Goal: Information Seeking & Learning: Learn about a topic

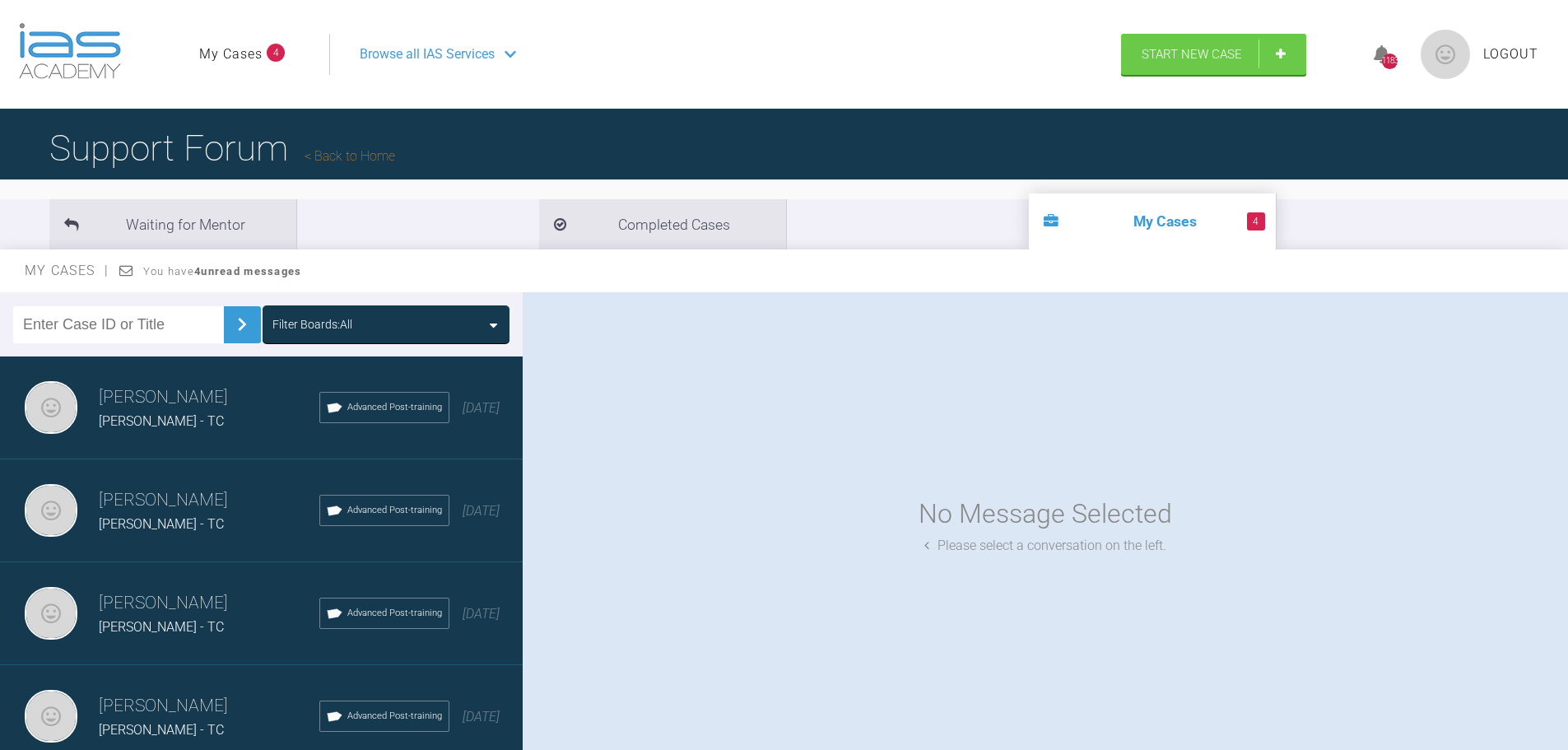
click at [162, 420] on span "[PERSON_NAME] - TC" at bounding box center [161, 421] width 125 height 16
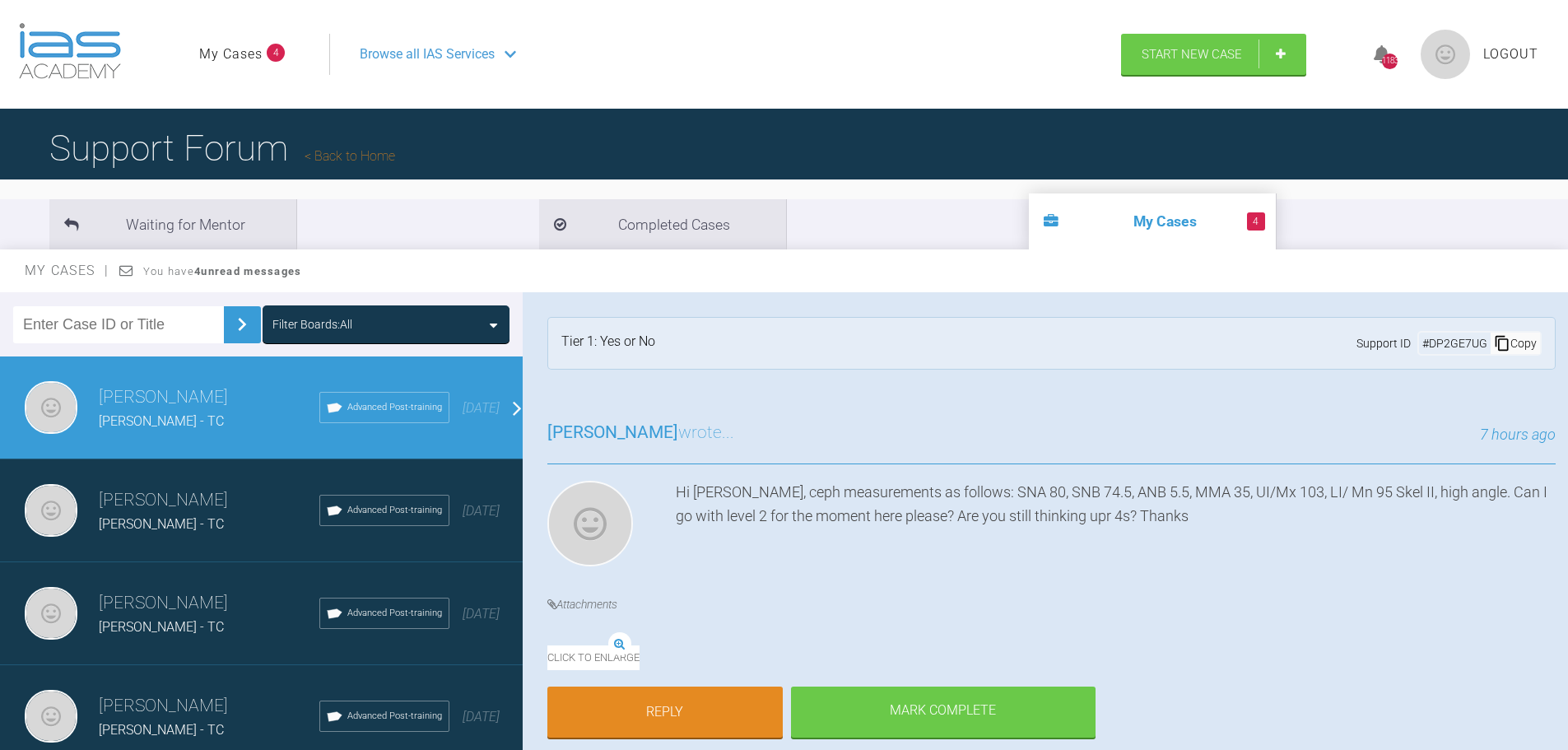
click at [197, 712] on h3 "[PERSON_NAME]" at bounding box center [209, 706] width 220 height 28
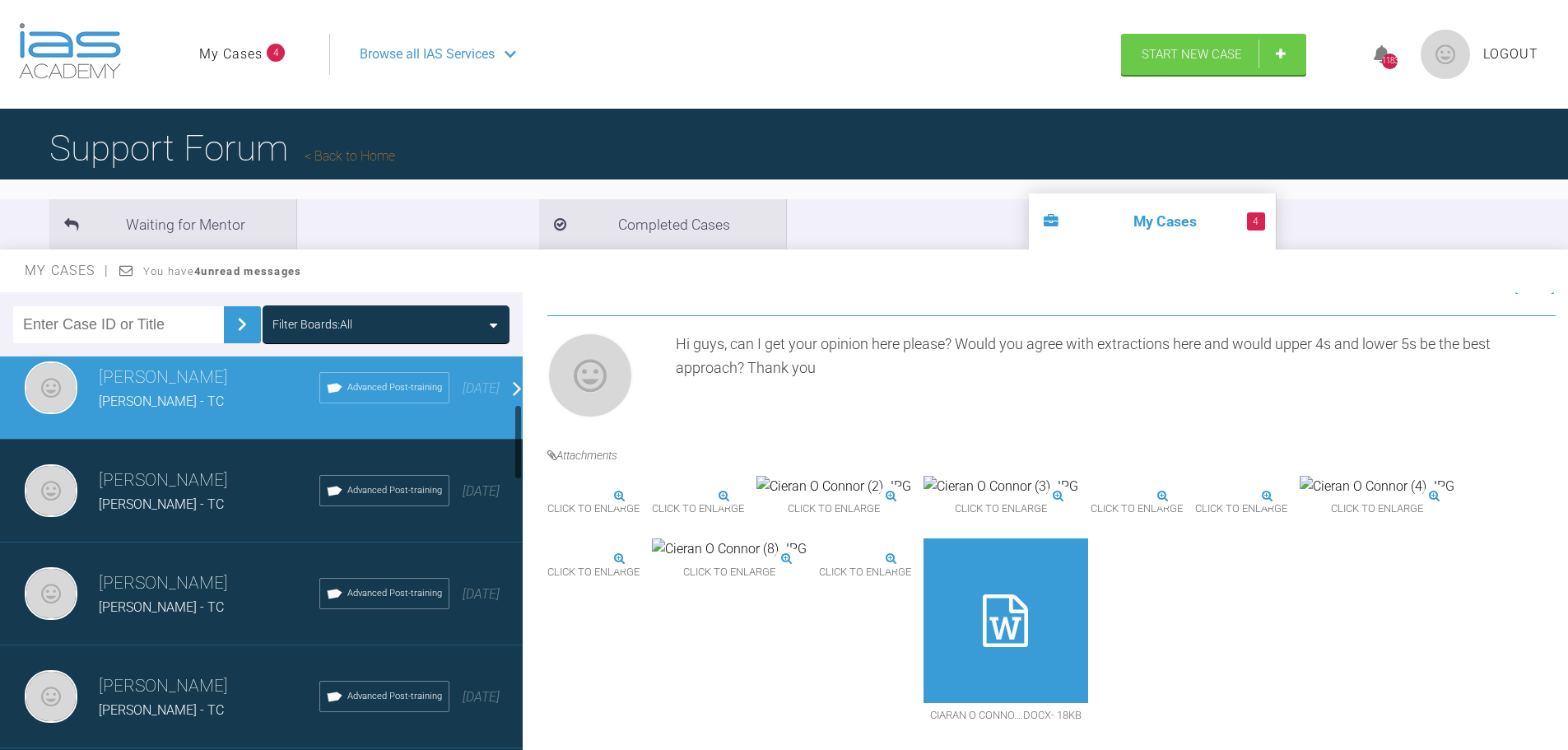
scroll to position [330, 0]
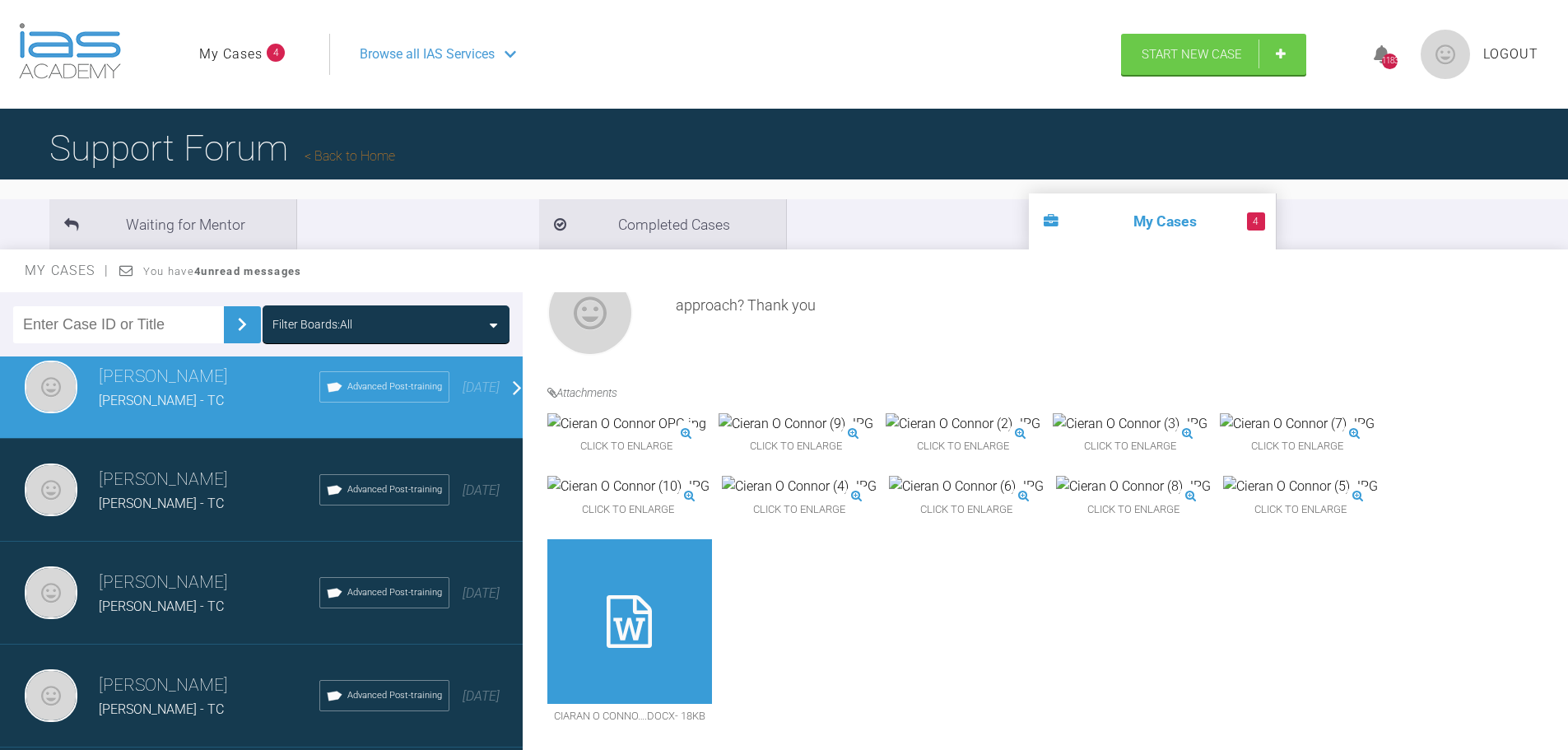
click at [210, 504] on span "[PERSON_NAME] - TC" at bounding box center [161, 503] width 125 height 16
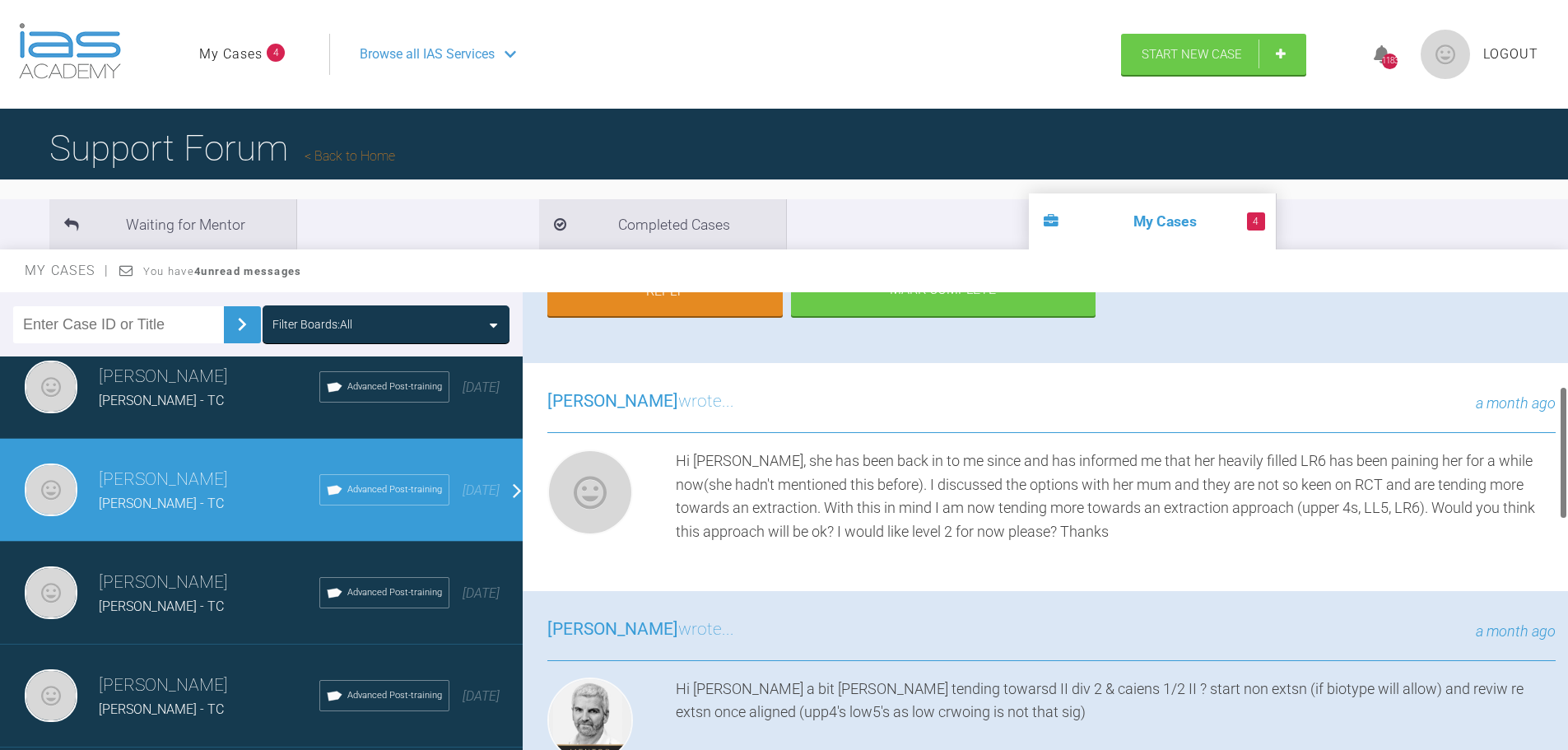
scroll to position [0, 0]
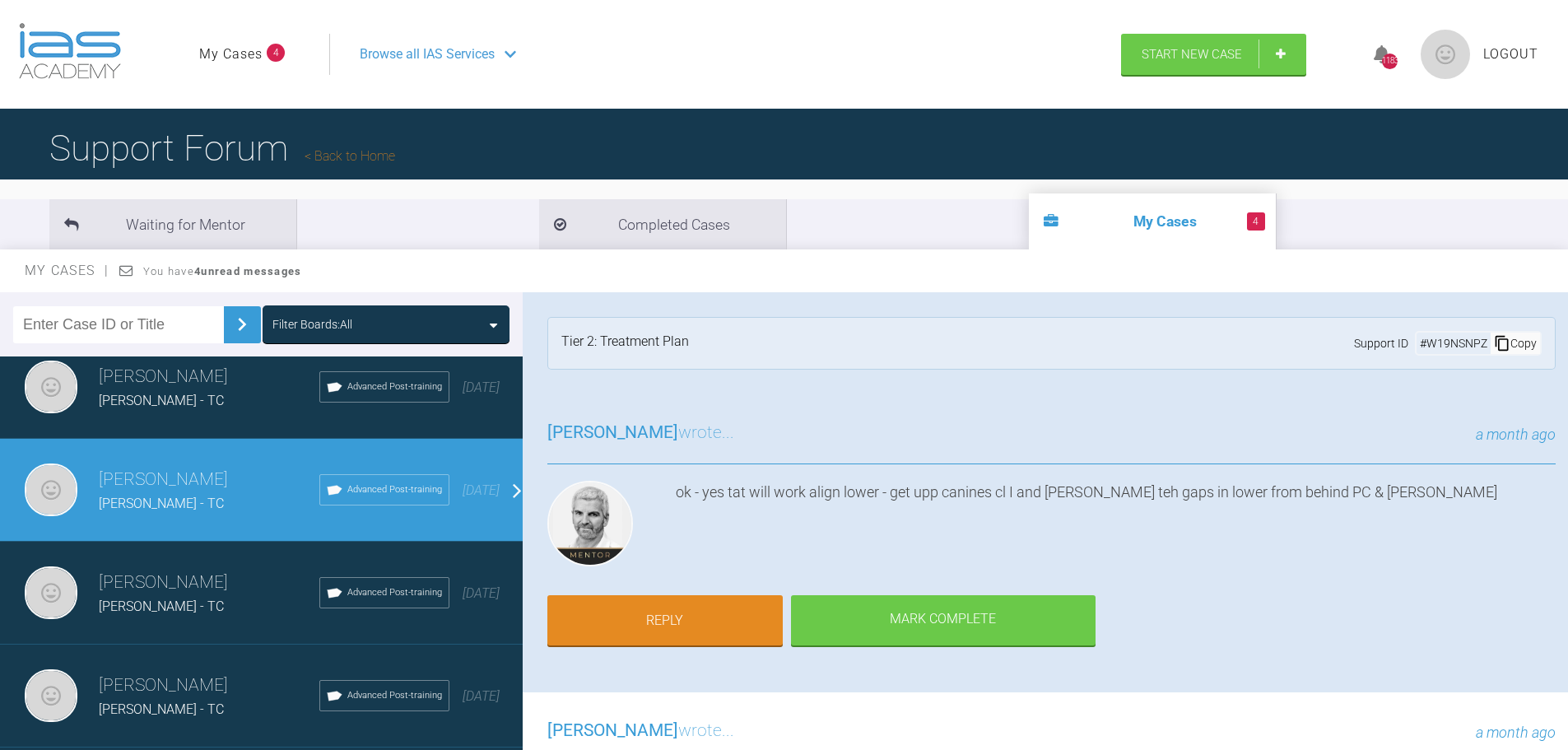
click at [70, 329] on input "text" at bounding box center [118, 324] width 211 height 37
type input "[PERSON_NAME]"
click at [300, 323] on div "Filter Boards: All" at bounding box center [312, 324] width 80 height 18
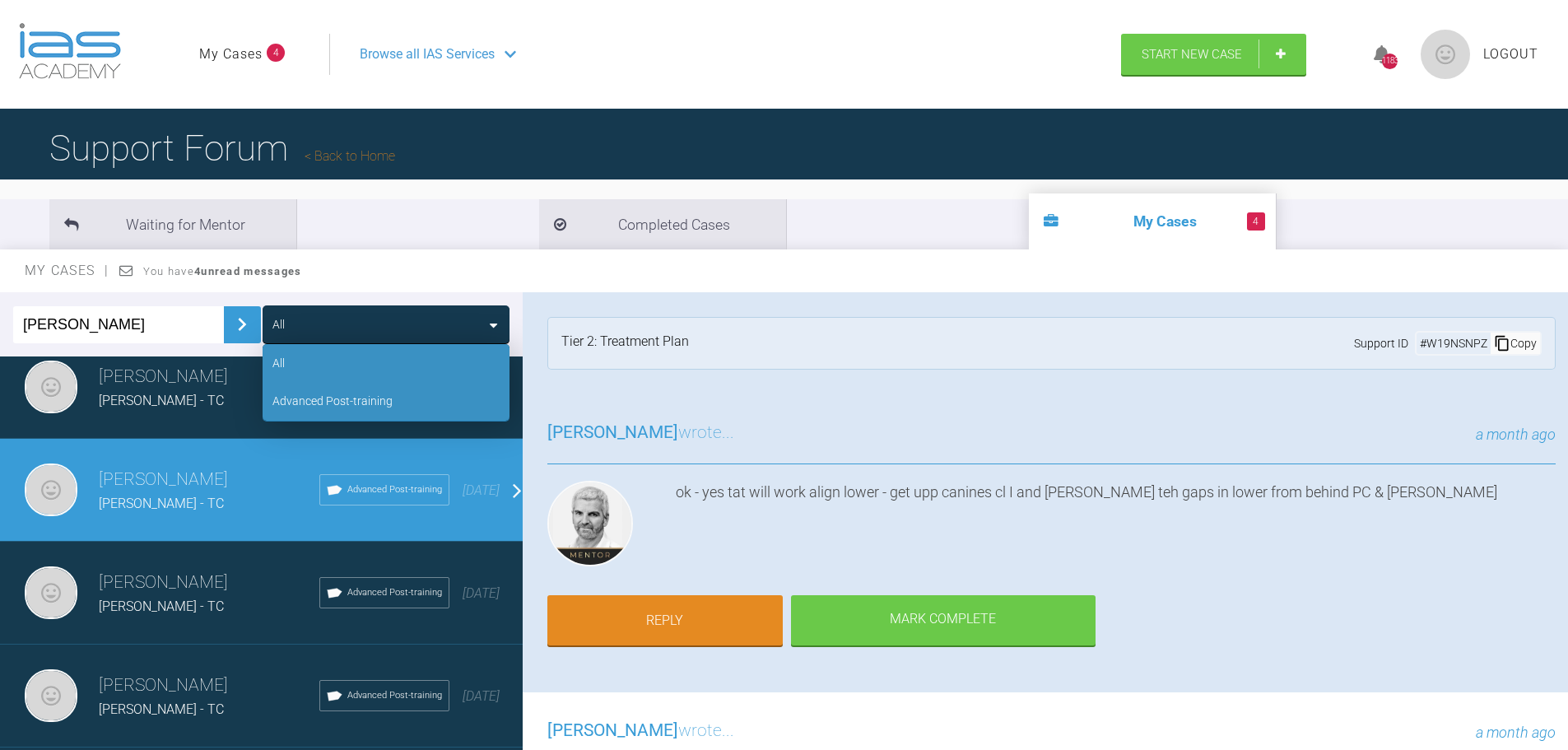
click at [340, 402] on div "Advanced Post-training" at bounding box center [332, 400] width 120 height 18
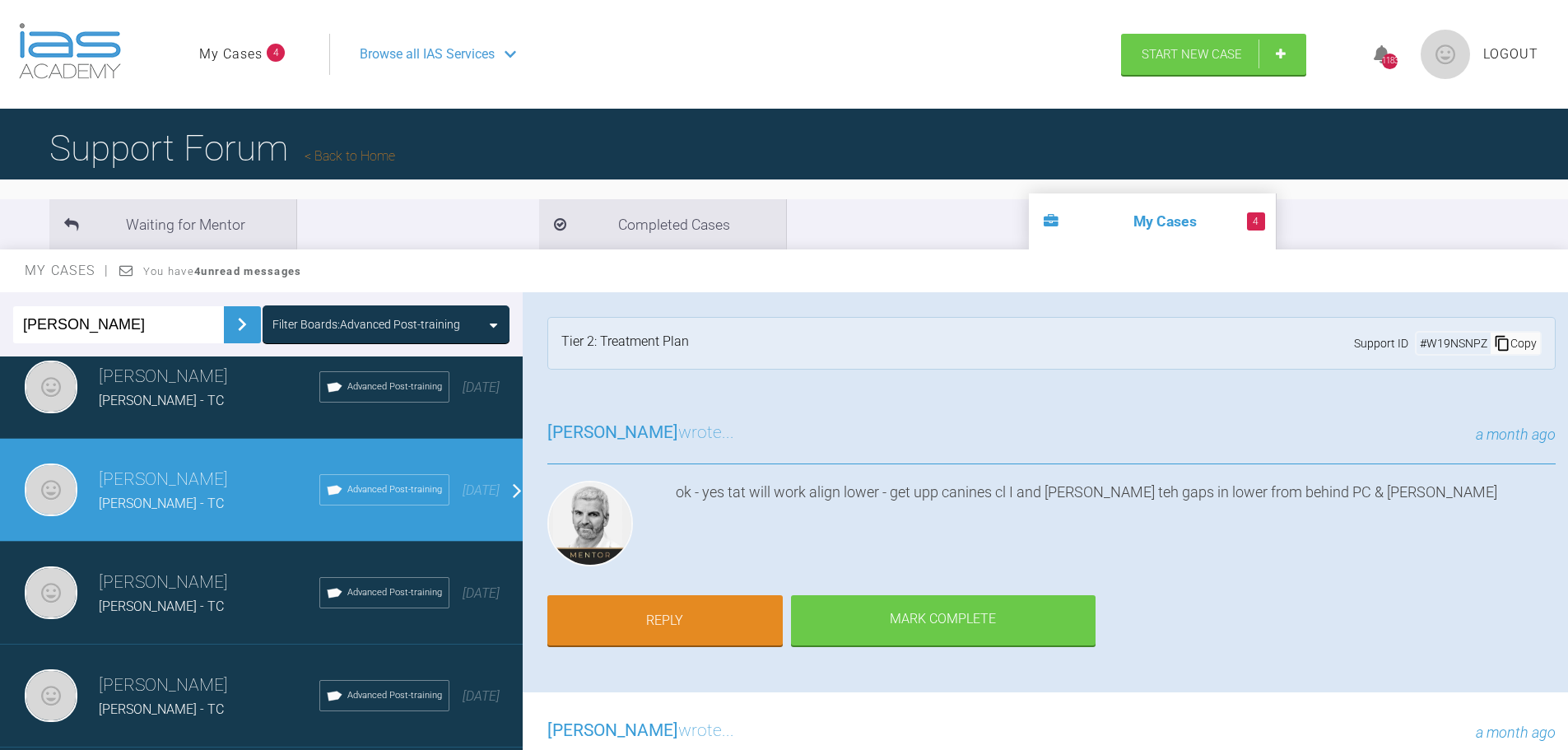
click at [232, 319] on img at bounding box center [242, 324] width 26 height 26
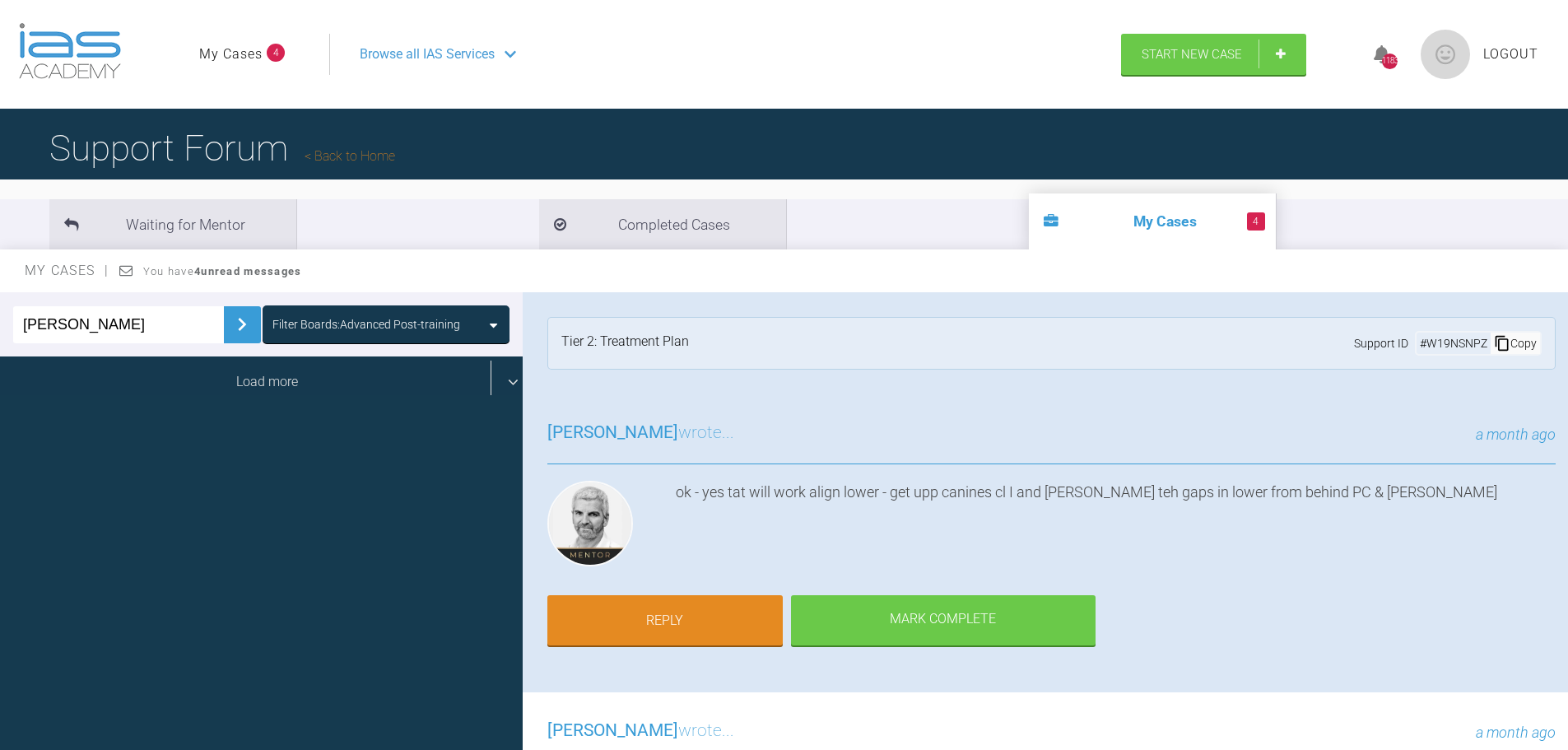
click at [210, 389] on div "Load more" at bounding box center [267, 382] width 535 height 51
click at [249, 359] on div "Load more" at bounding box center [267, 382] width 535 height 51
click at [258, 385] on div "Load more" at bounding box center [267, 382] width 535 height 51
click at [268, 391] on div "Load more" at bounding box center [267, 382] width 535 height 51
click at [267, 379] on div "Load more" at bounding box center [267, 382] width 535 height 51
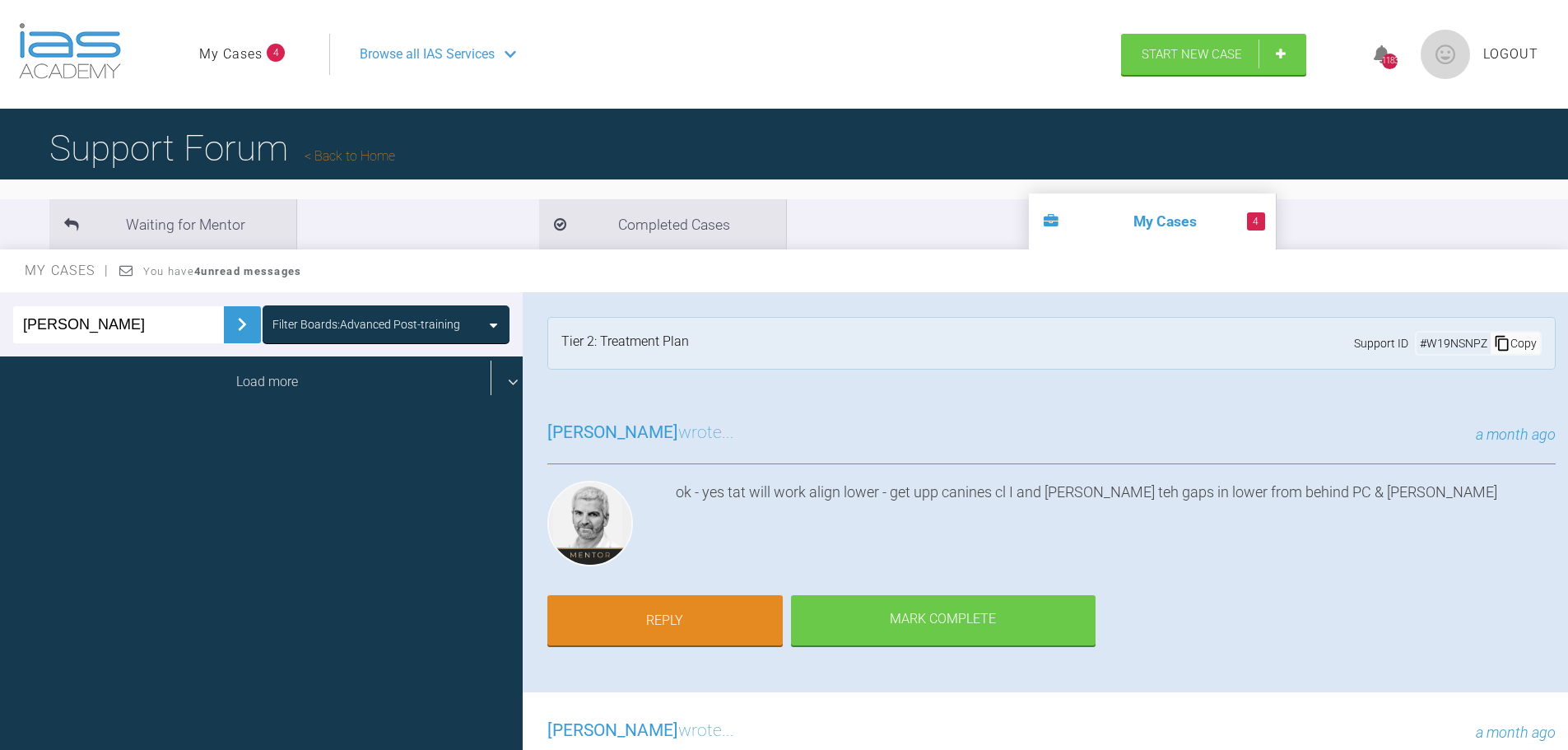
click at [240, 388] on div "Load more" at bounding box center [267, 382] width 535 height 51
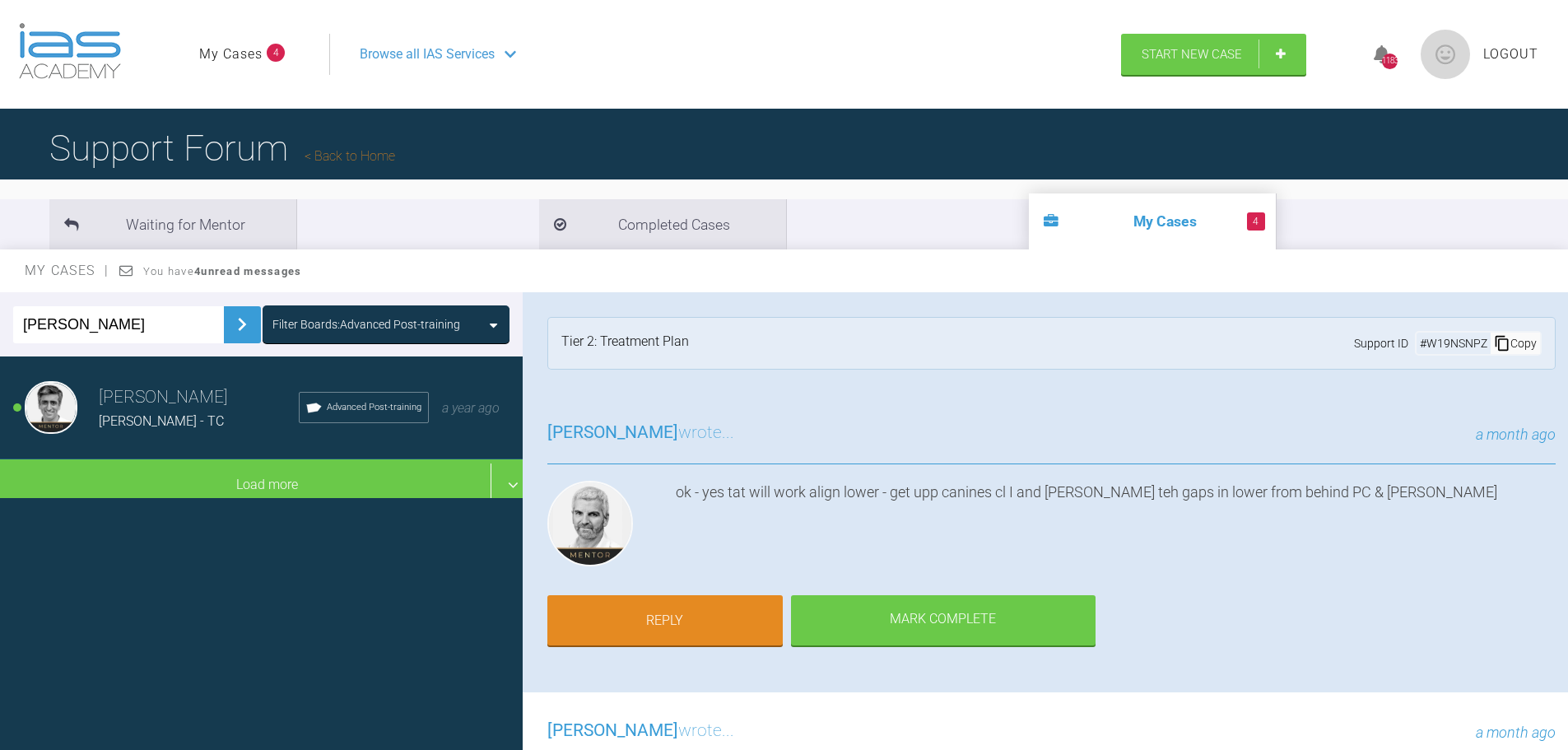
click at [212, 420] on span "[PERSON_NAME] - TC" at bounding box center [161, 421] width 125 height 16
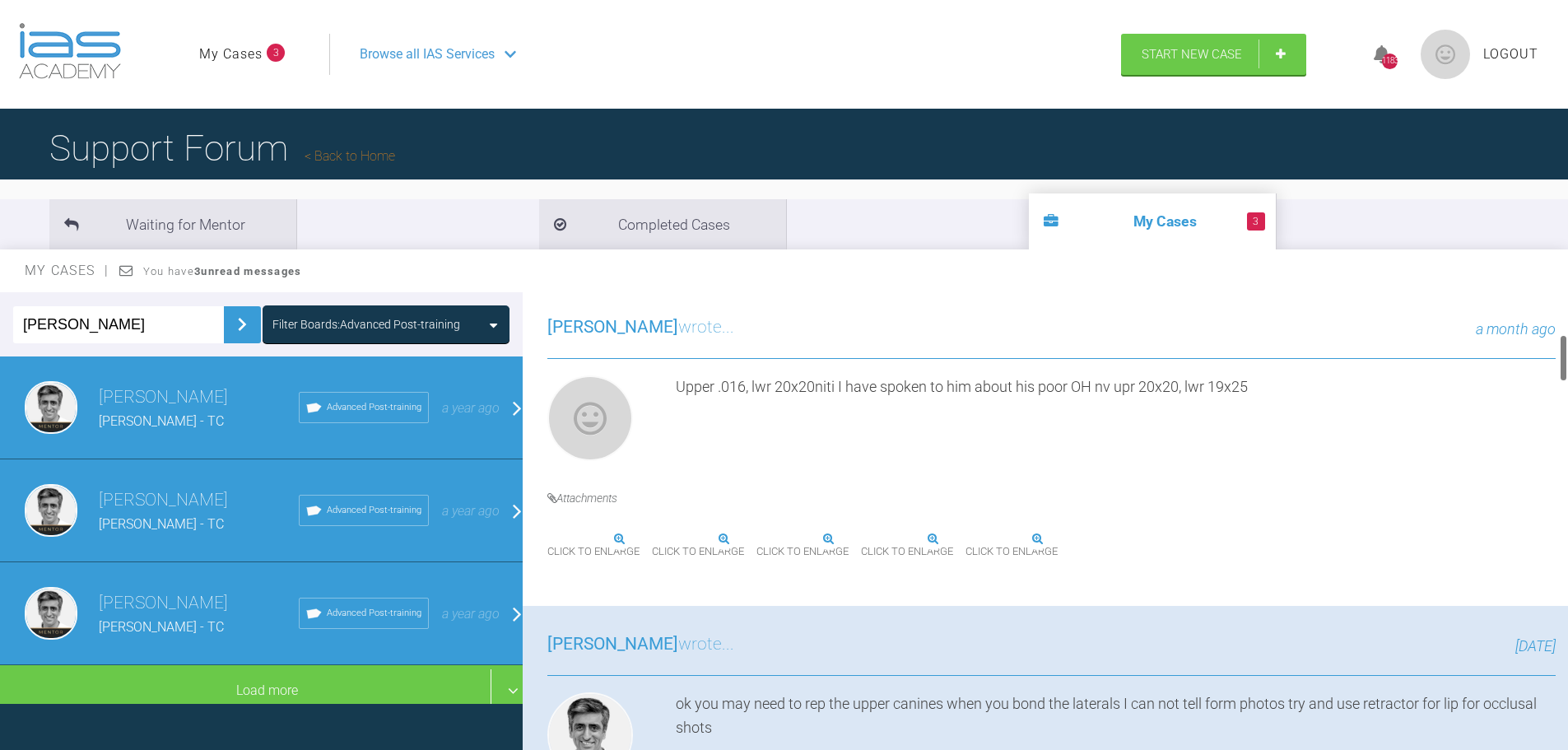
scroll to position [412, 0]
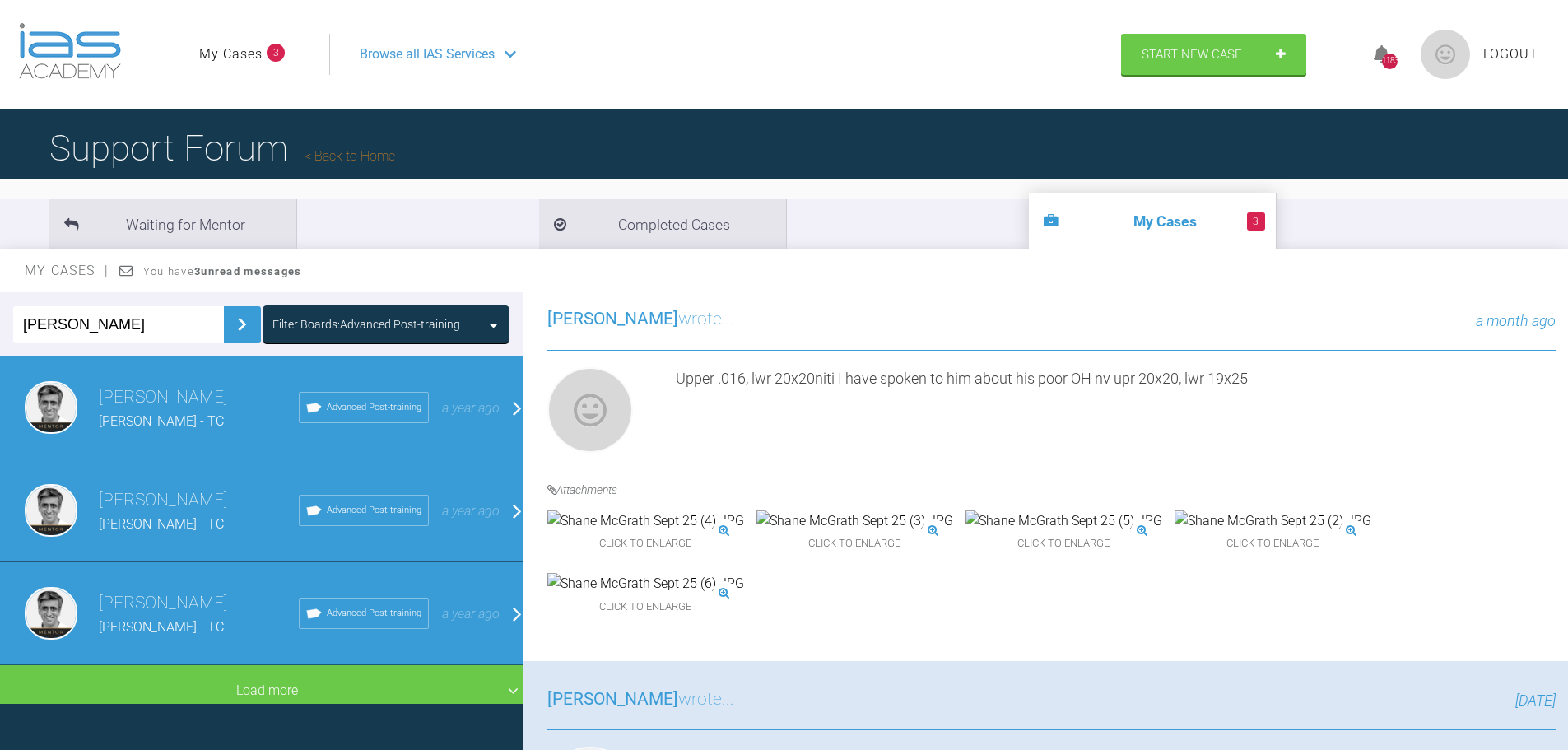
click at [744, 573] on img at bounding box center [645, 583] width 197 height 21
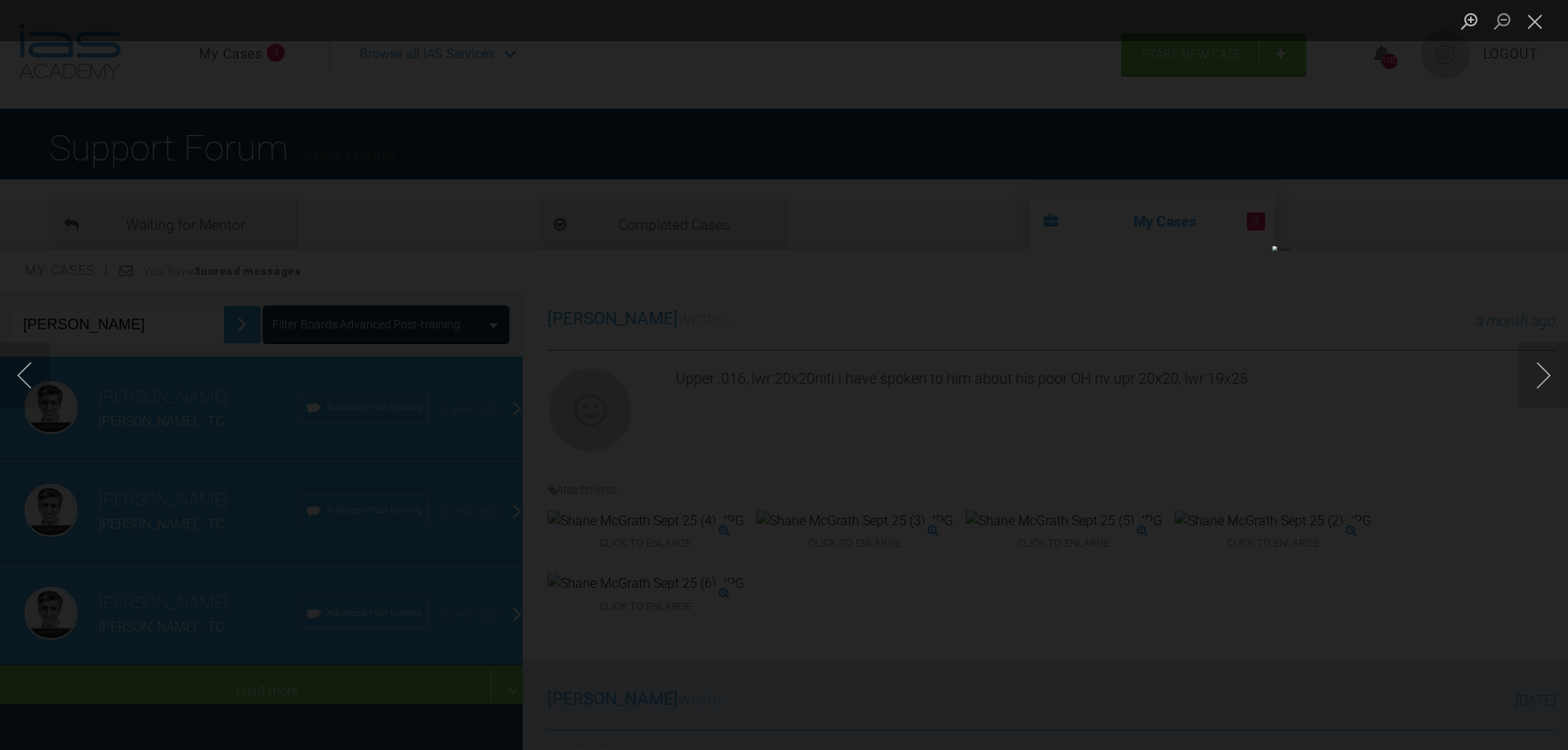
click at [72, 709] on div "Lightbox" at bounding box center [784, 375] width 1568 height 750
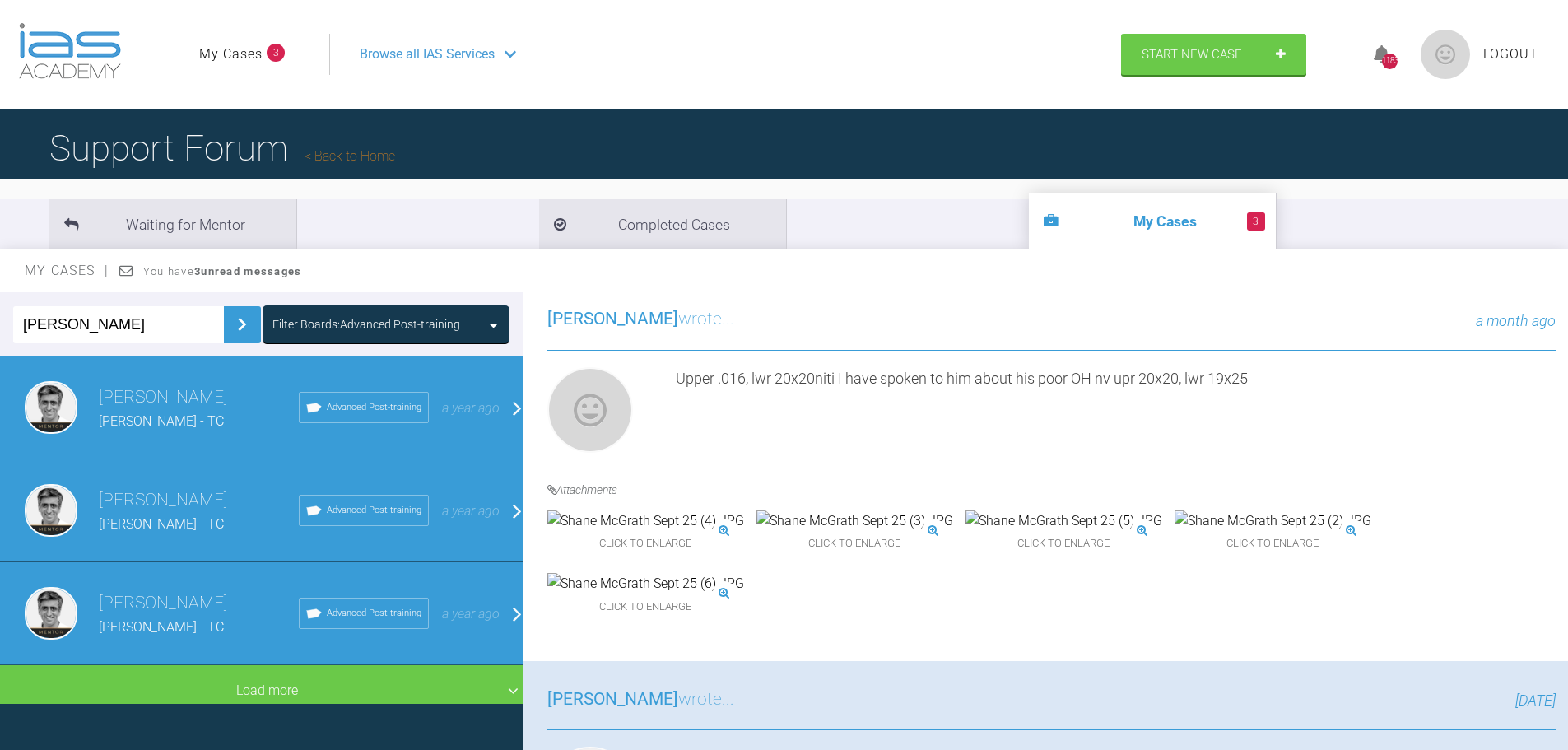
click at [744, 573] on img at bounding box center [645, 583] width 197 height 21
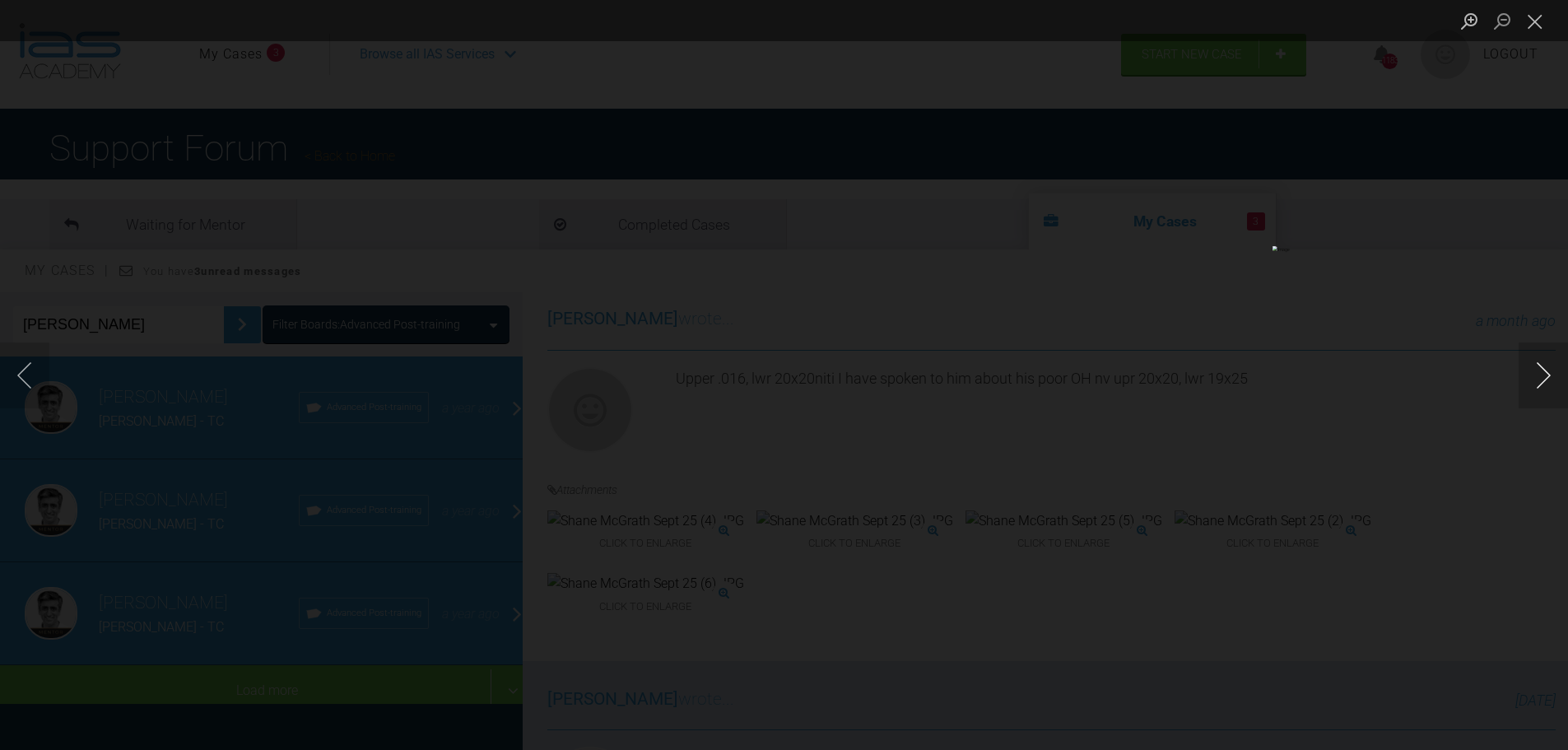
click at [1540, 372] on button "Next image" at bounding box center [1543, 375] width 49 height 66
click at [1547, 374] on button "Next image" at bounding box center [1543, 375] width 49 height 66
click at [193, 681] on div "Lightbox" at bounding box center [784, 375] width 1568 height 750
